Goal: Information Seeking & Learning: Check status

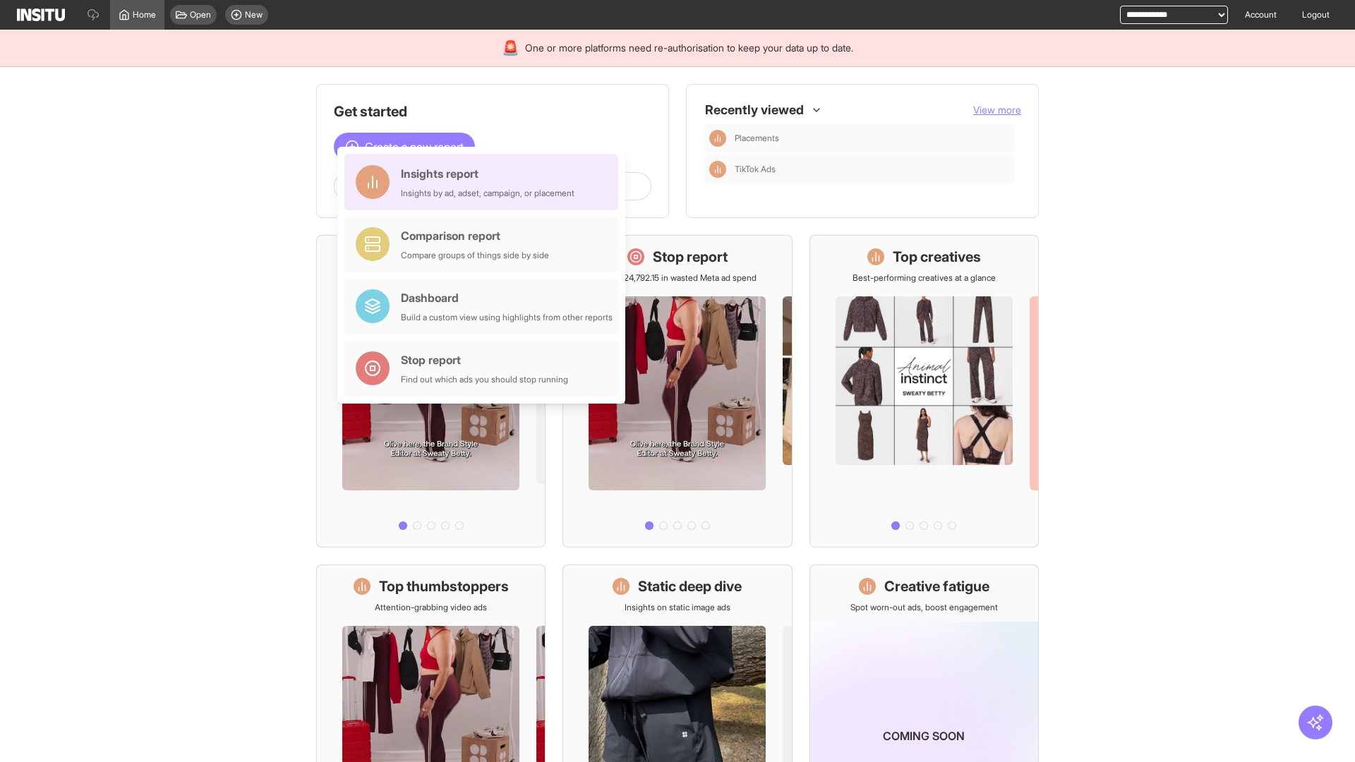
click at [485, 182] on div "Insights report Insights by ad, adset, campaign, or placement" at bounding box center [488, 182] width 174 height 34
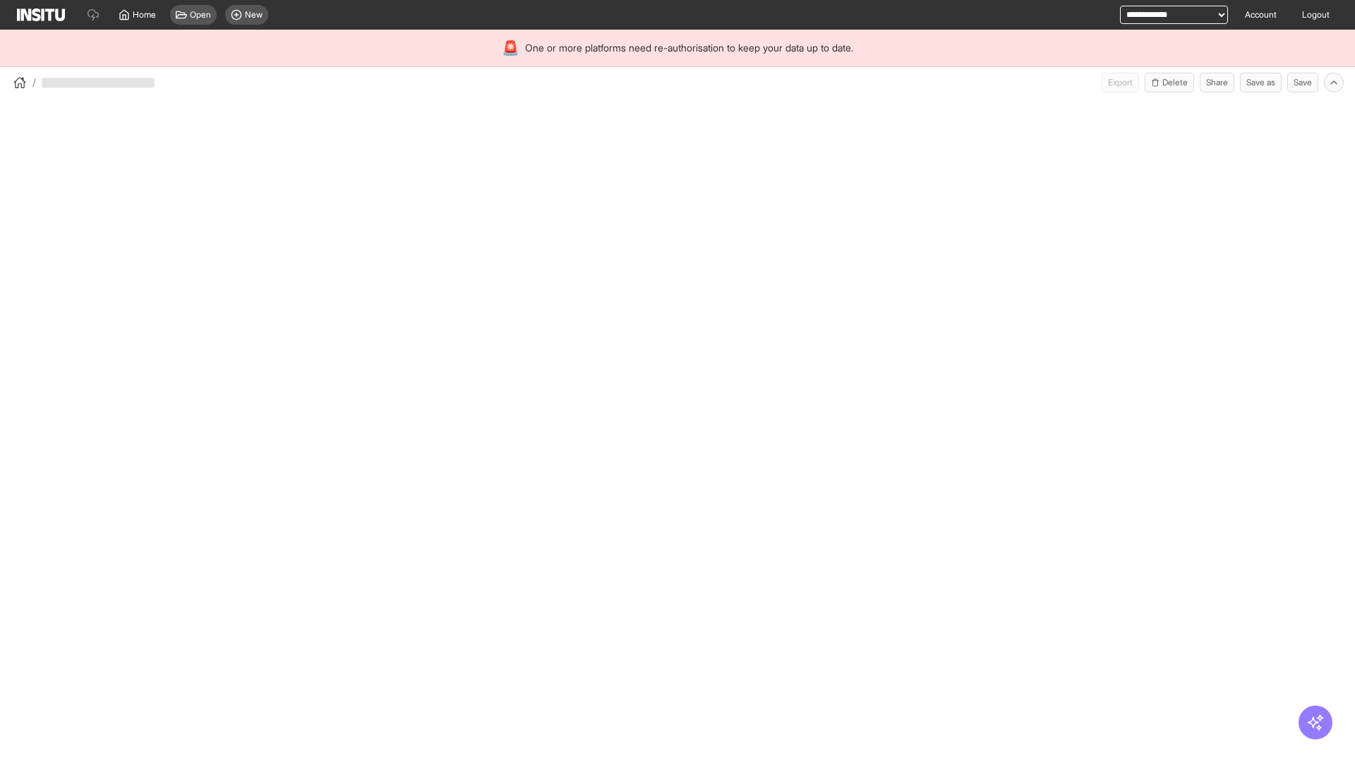
select select "**"
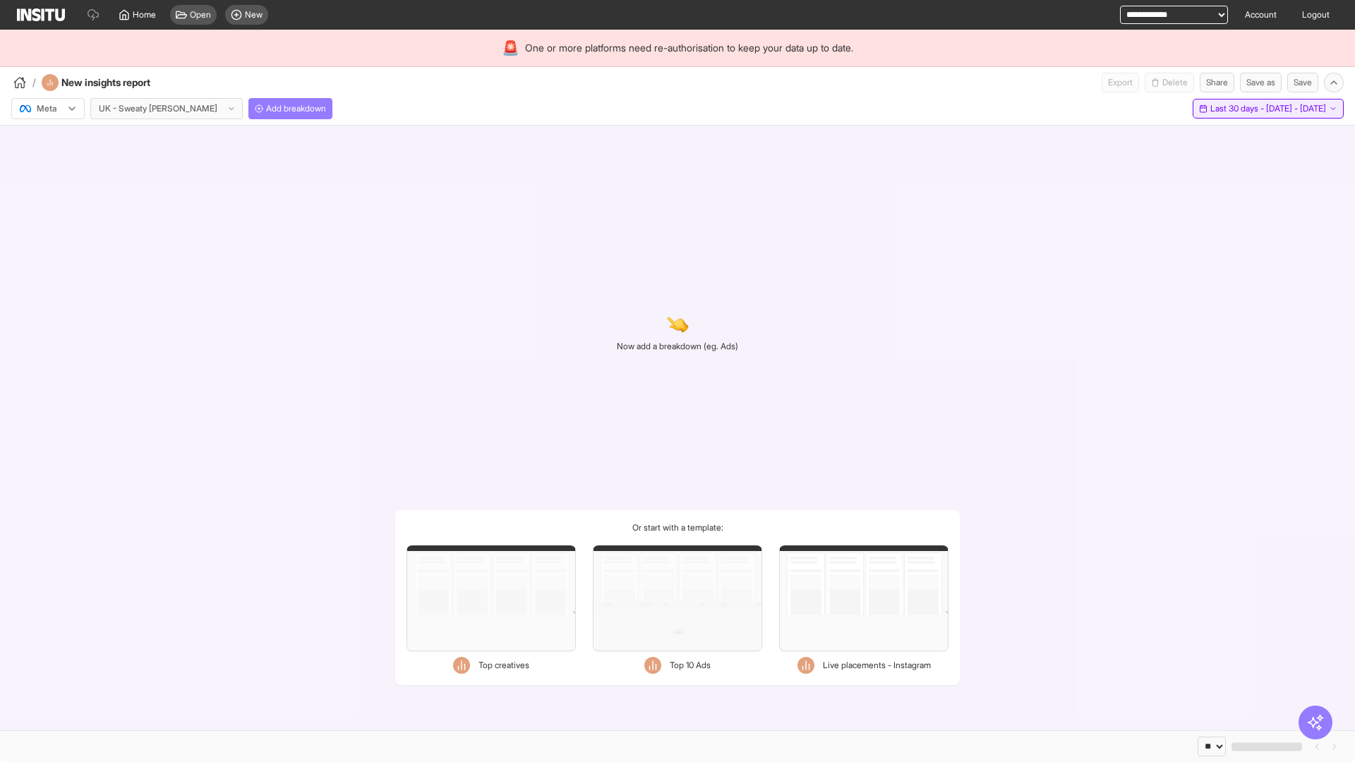
click at [1238, 109] on span "Last 30 days - [DATE] - [DATE]" at bounding box center [1269, 108] width 116 height 11
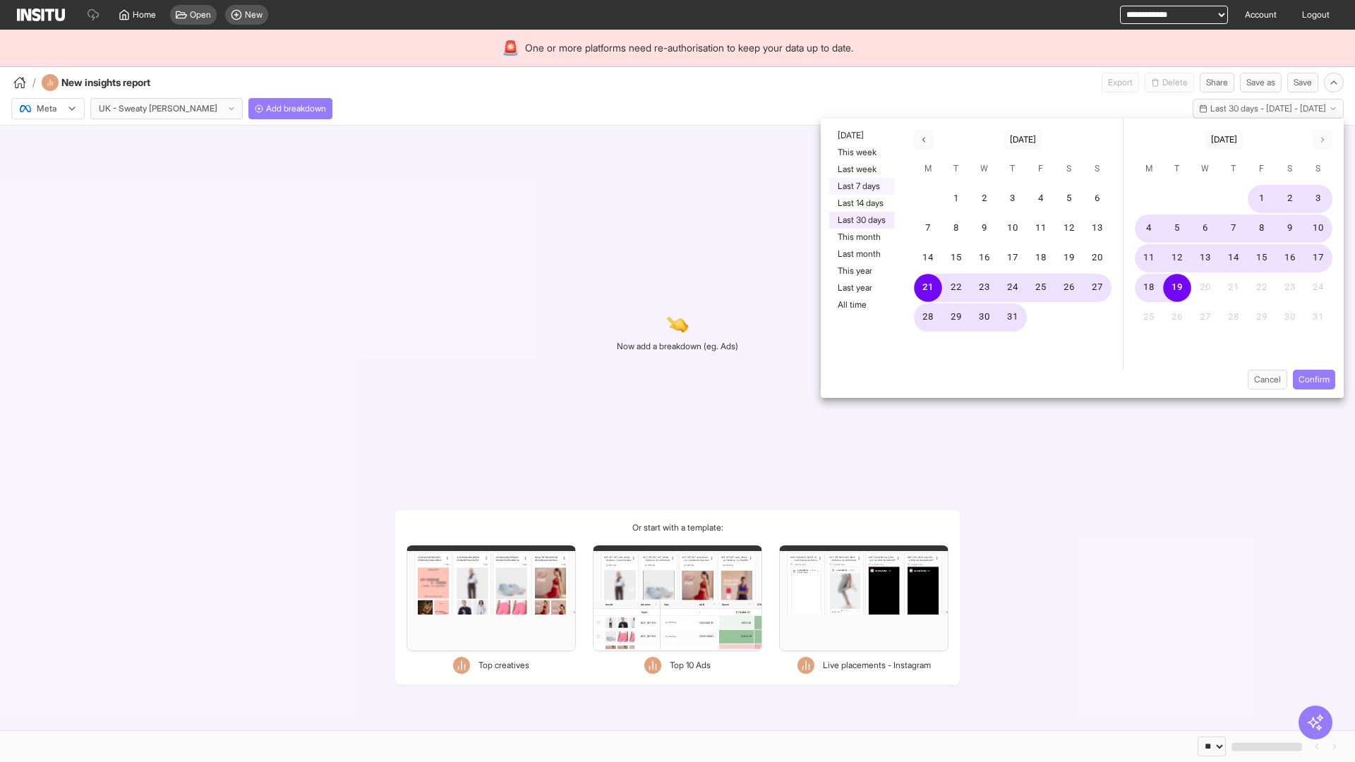
click at [861, 186] on button "Last 7 days" at bounding box center [861, 186] width 65 height 17
